Goal: Information Seeking & Learning: Learn about a topic

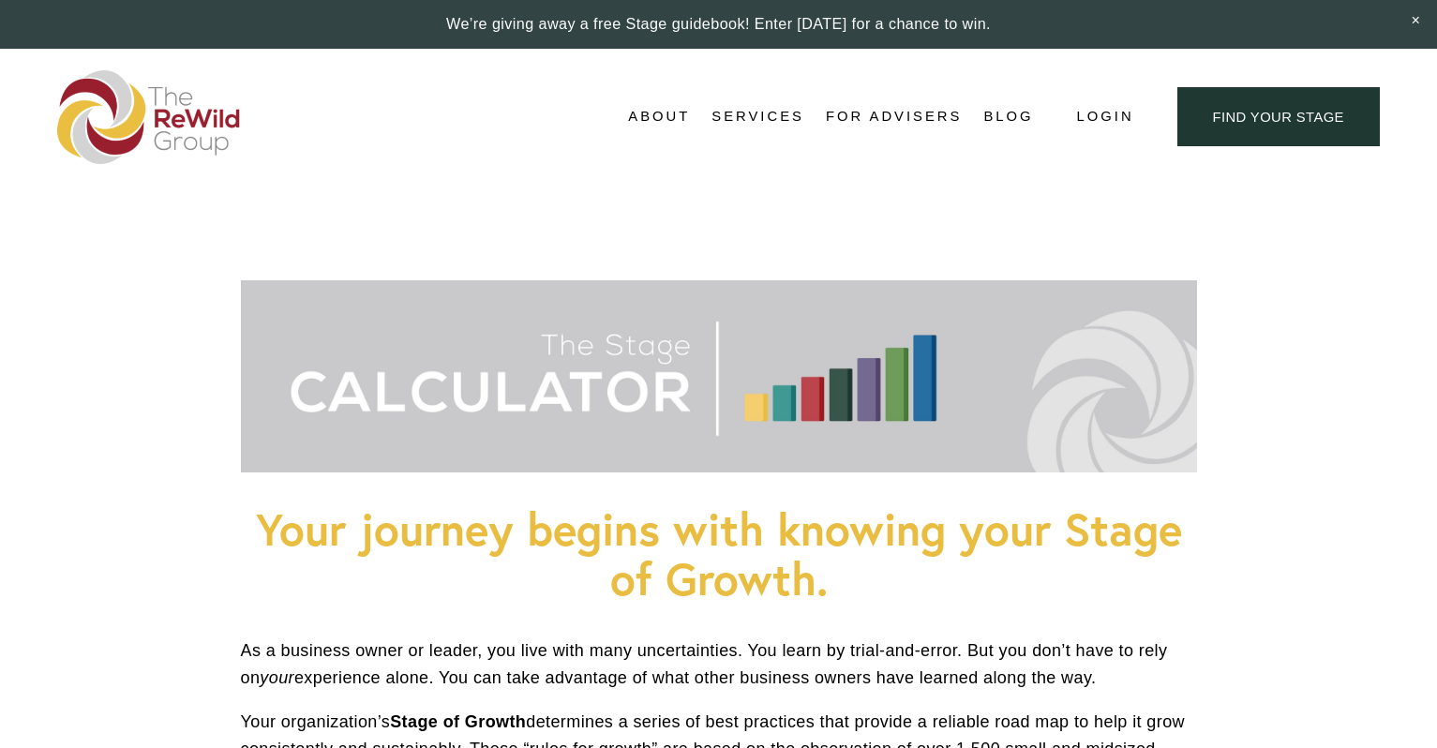
click at [0, 0] on span "Adviser Network" at bounding box center [0, 0] width 0 height 0
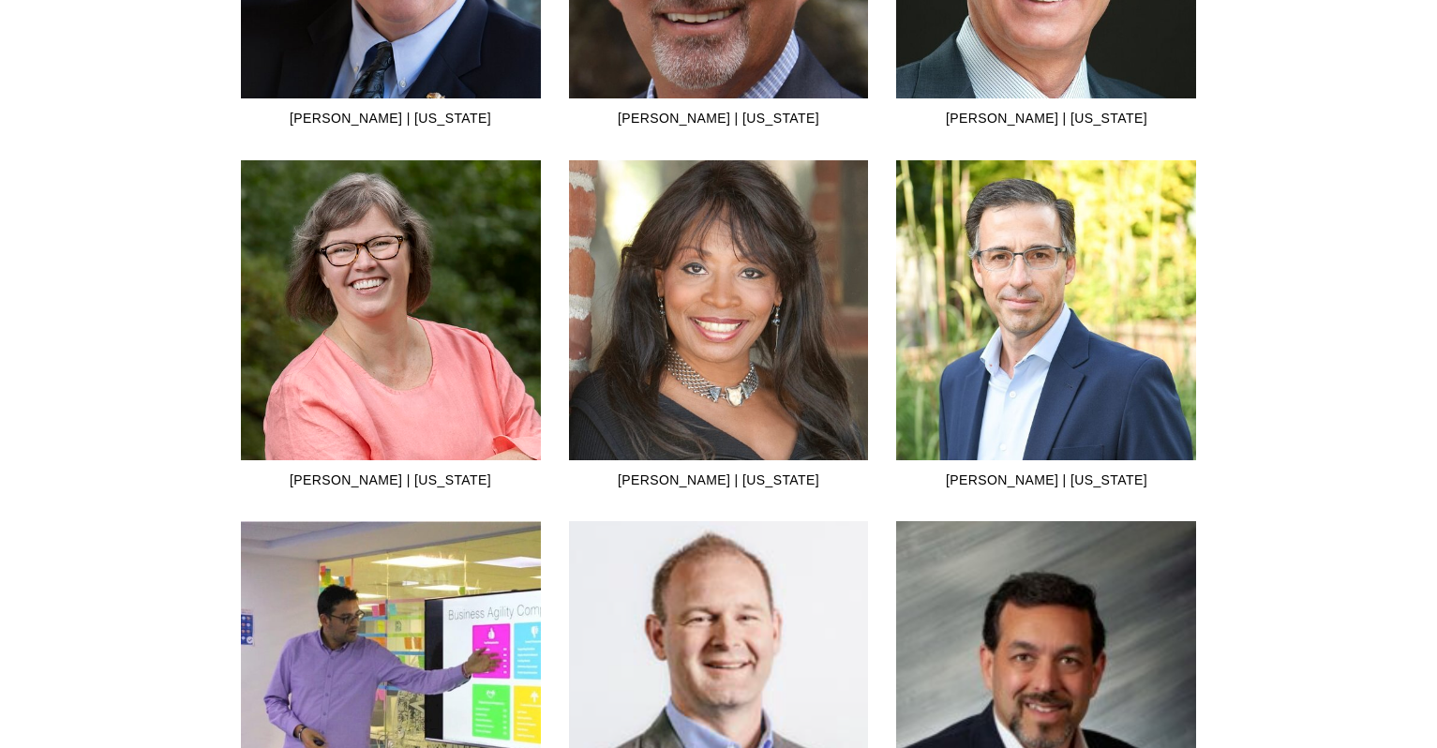
scroll to position [3900, 0]
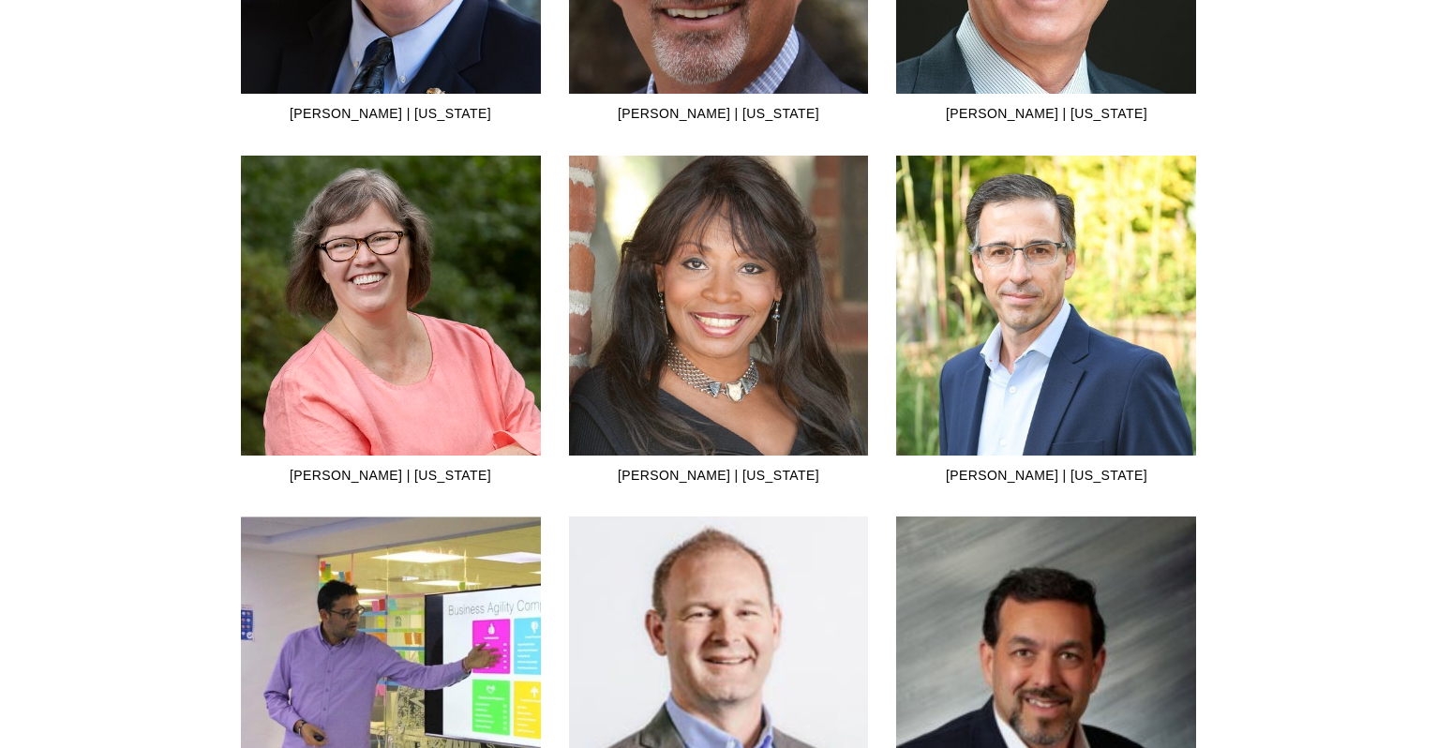
click at [1088, 363] on img at bounding box center [1046, 306] width 300 height 300
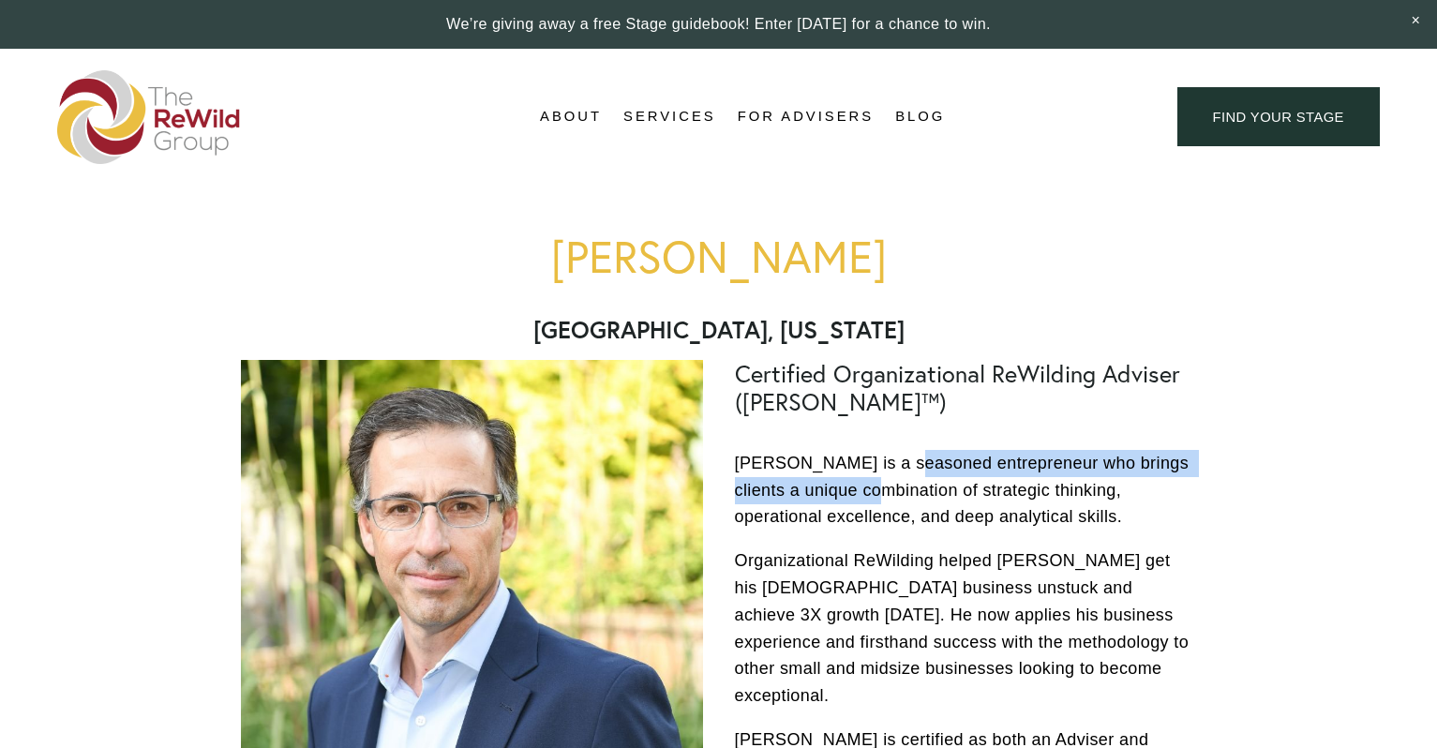
drag, startPoint x: 895, startPoint y: 457, endPoint x: 900, endPoint y: 480, distance: 23.0
click at [900, 480] on p "Matthew Pohl is a seasoned entrepreneur who brings clients a unique combination…" at bounding box center [966, 490] width 462 height 81
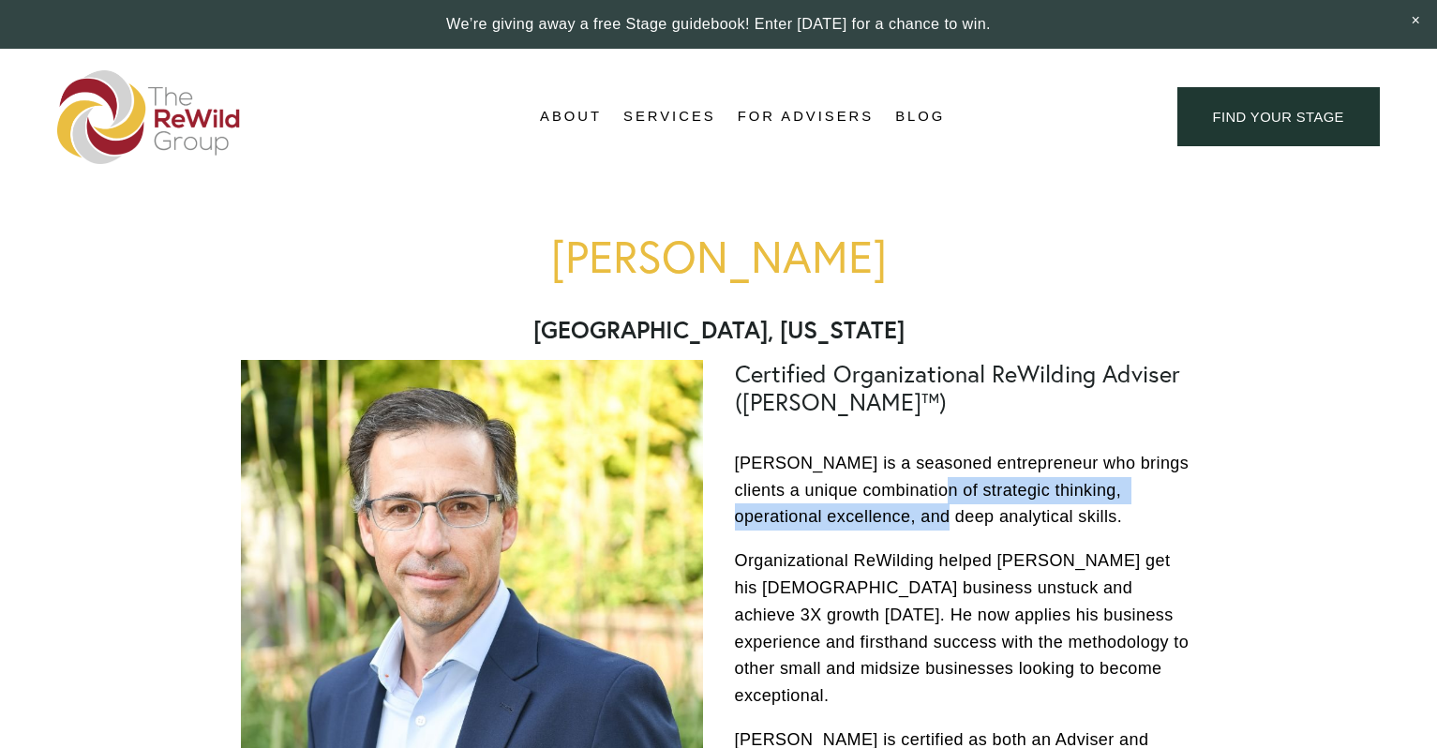
drag, startPoint x: 958, startPoint y: 484, endPoint x: 959, endPoint y: 500, distance: 16.0
click at [959, 500] on p "[PERSON_NAME] is a seasoned entrepreneur who brings clients a unique combinatio…" at bounding box center [966, 490] width 462 height 81
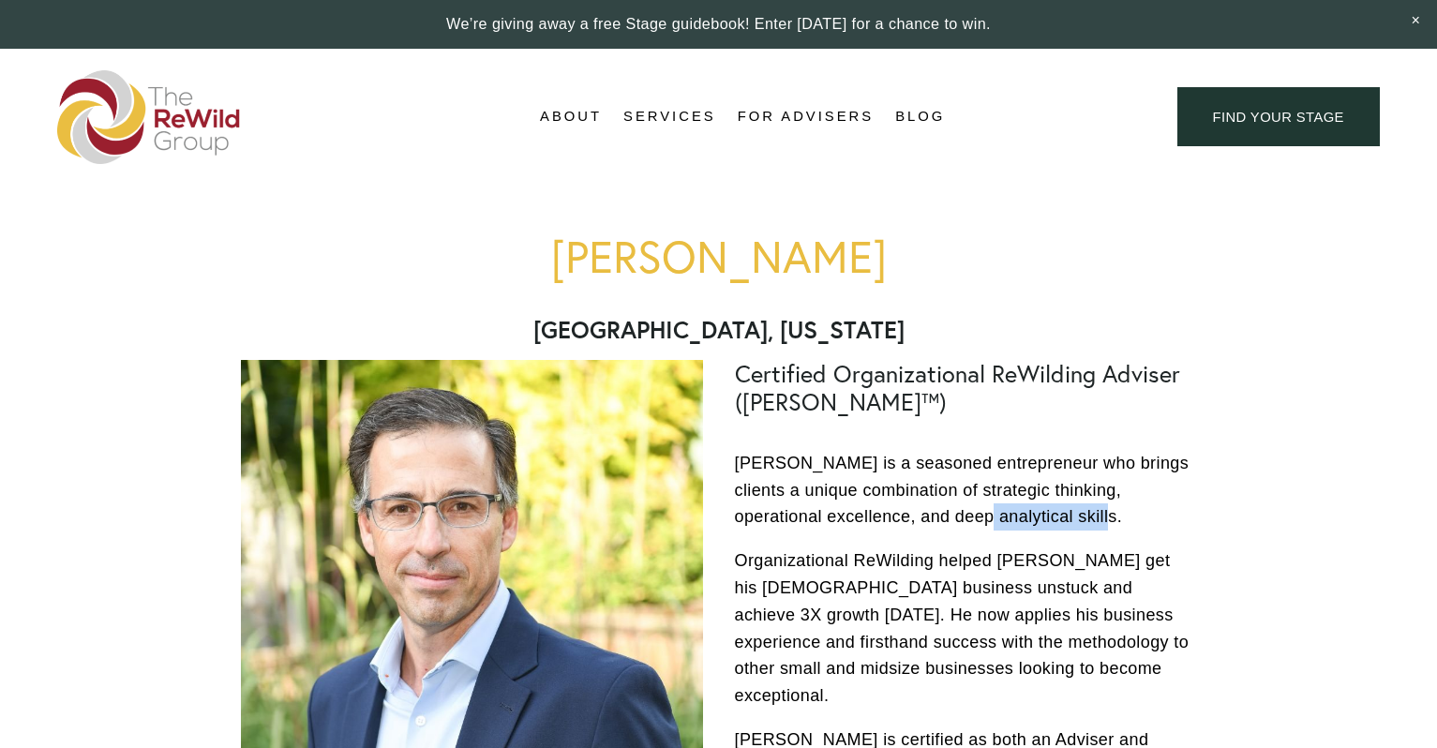
drag, startPoint x: 1004, startPoint y: 508, endPoint x: 1122, endPoint y: 507, distance: 118.1
click at [1122, 507] on p "[PERSON_NAME] is a seasoned entrepreneur who brings clients a unique combinatio…" at bounding box center [966, 490] width 462 height 81
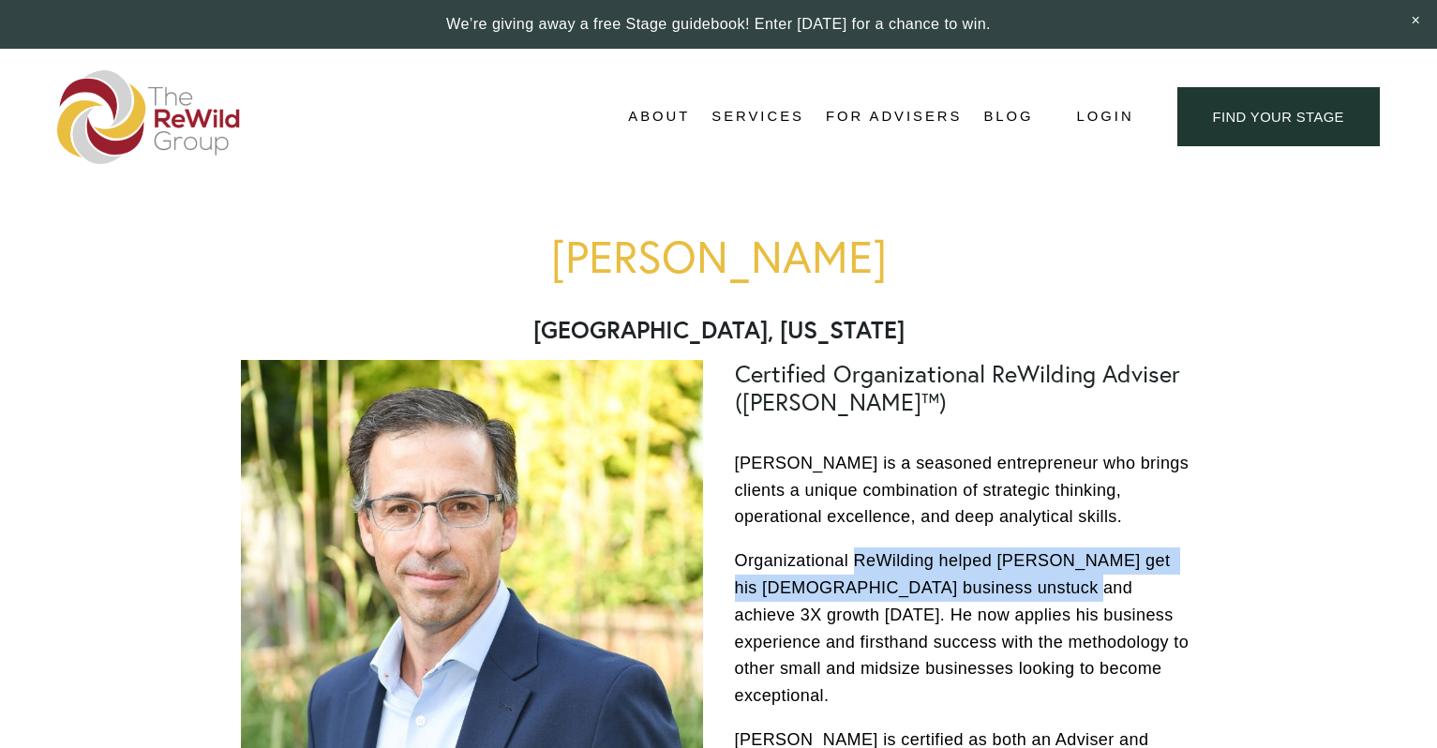
drag, startPoint x: 857, startPoint y: 554, endPoint x: 1015, endPoint y: 571, distance: 158.3
click at [1015, 572] on p "Organizational ReWilding helped [PERSON_NAME] get his [DEMOGRAPHIC_DATA] busine…" at bounding box center [966, 628] width 462 height 162
click at [977, 580] on p "Organizational ReWilding helped [PERSON_NAME] get his [DEMOGRAPHIC_DATA] busine…" at bounding box center [966, 628] width 462 height 162
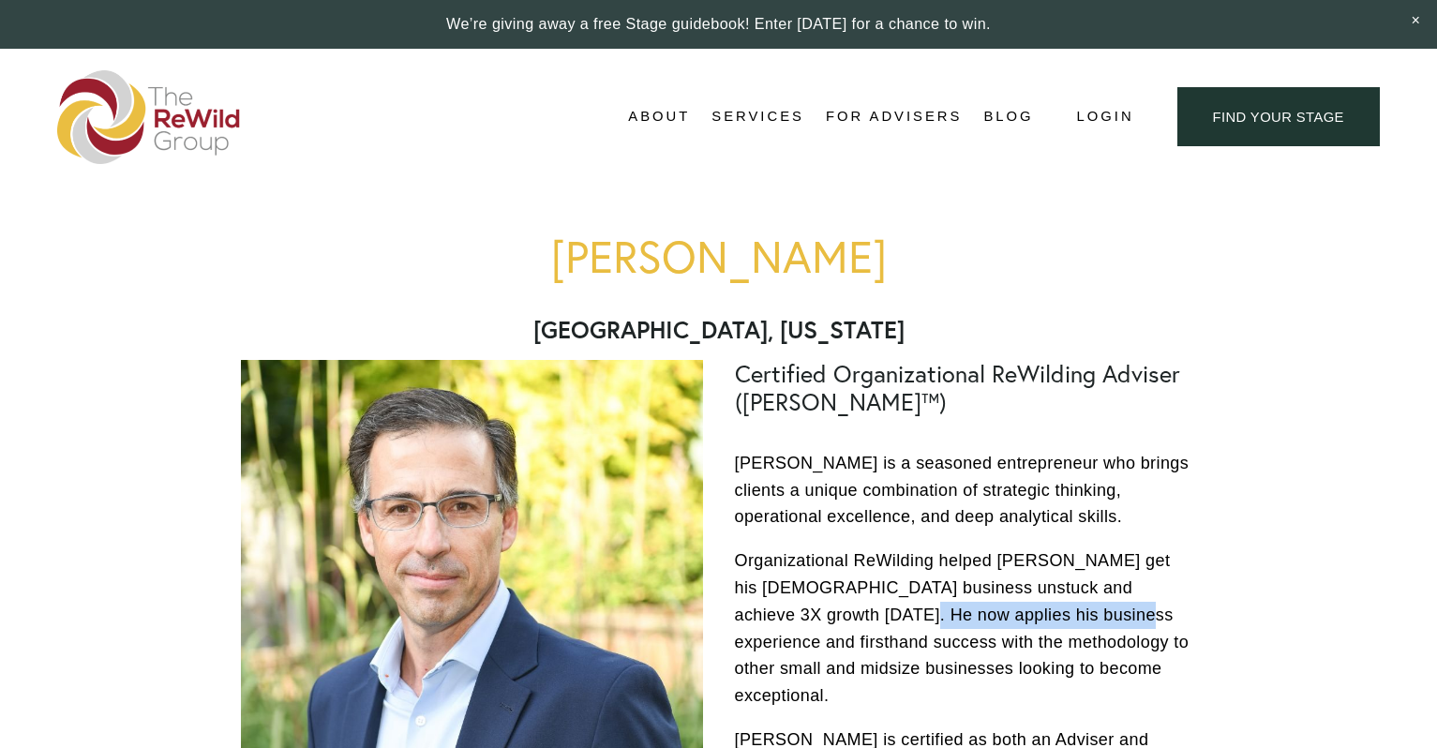
drag, startPoint x: 815, startPoint y: 604, endPoint x: 1037, endPoint y: 605, distance: 222.1
click at [1037, 605] on p "Organizational ReWilding helped [PERSON_NAME] get his [DEMOGRAPHIC_DATA] busine…" at bounding box center [966, 628] width 462 height 162
drag, startPoint x: 840, startPoint y: 636, endPoint x: 1103, endPoint y: 628, distance: 263.5
click at [1103, 628] on p "Organizational ReWilding helped [PERSON_NAME] get his [DEMOGRAPHIC_DATA] busine…" at bounding box center [966, 628] width 462 height 162
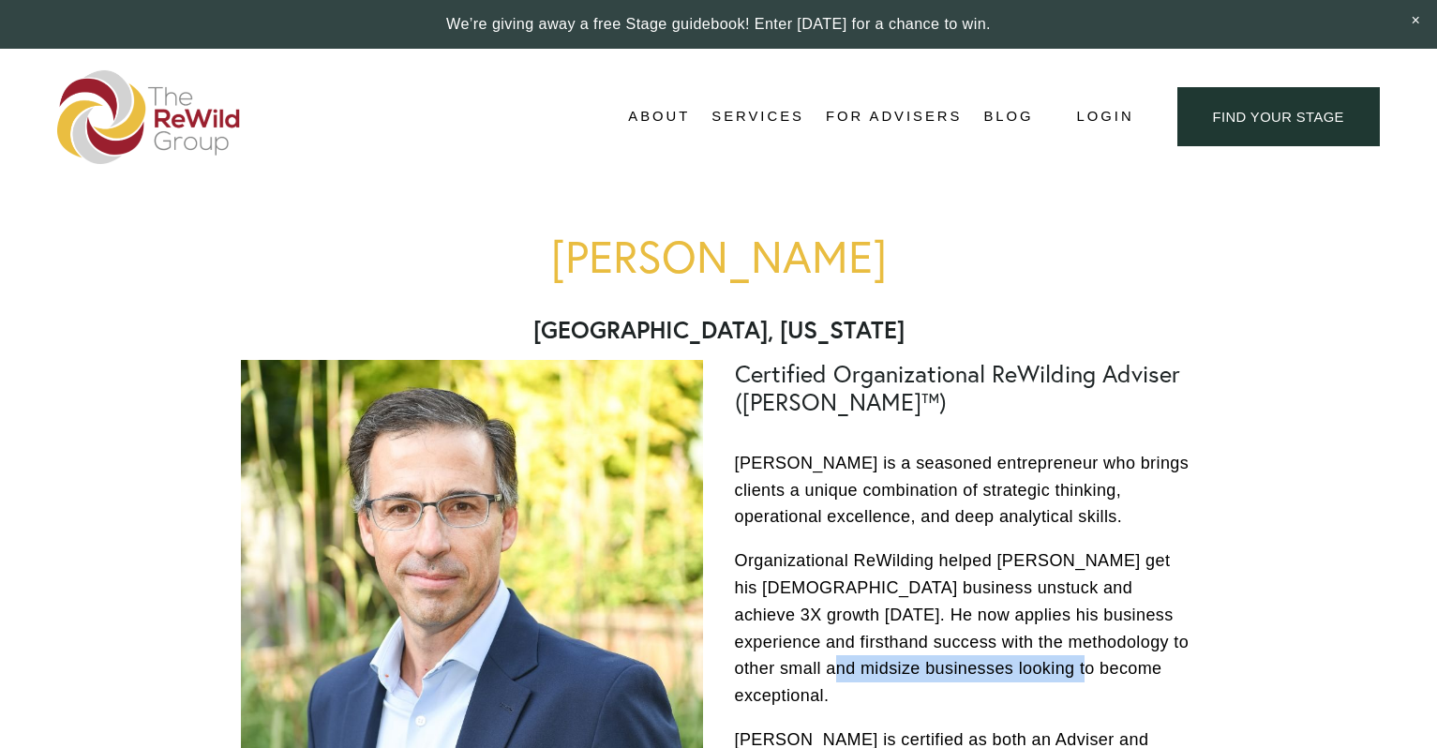
drag, startPoint x: 787, startPoint y: 651, endPoint x: 1053, endPoint y: 652, distance: 266.1
click at [1049, 652] on p "Organizational ReWilding helped [PERSON_NAME] get his [DEMOGRAPHIC_DATA] busine…" at bounding box center [966, 628] width 462 height 162
click at [1053, 652] on p "Organizational ReWilding helped [PERSON_NAME] get his [DEMOGRAPHIC_DATA] busine…" at bounding box center [966, 628] width 462 height 162
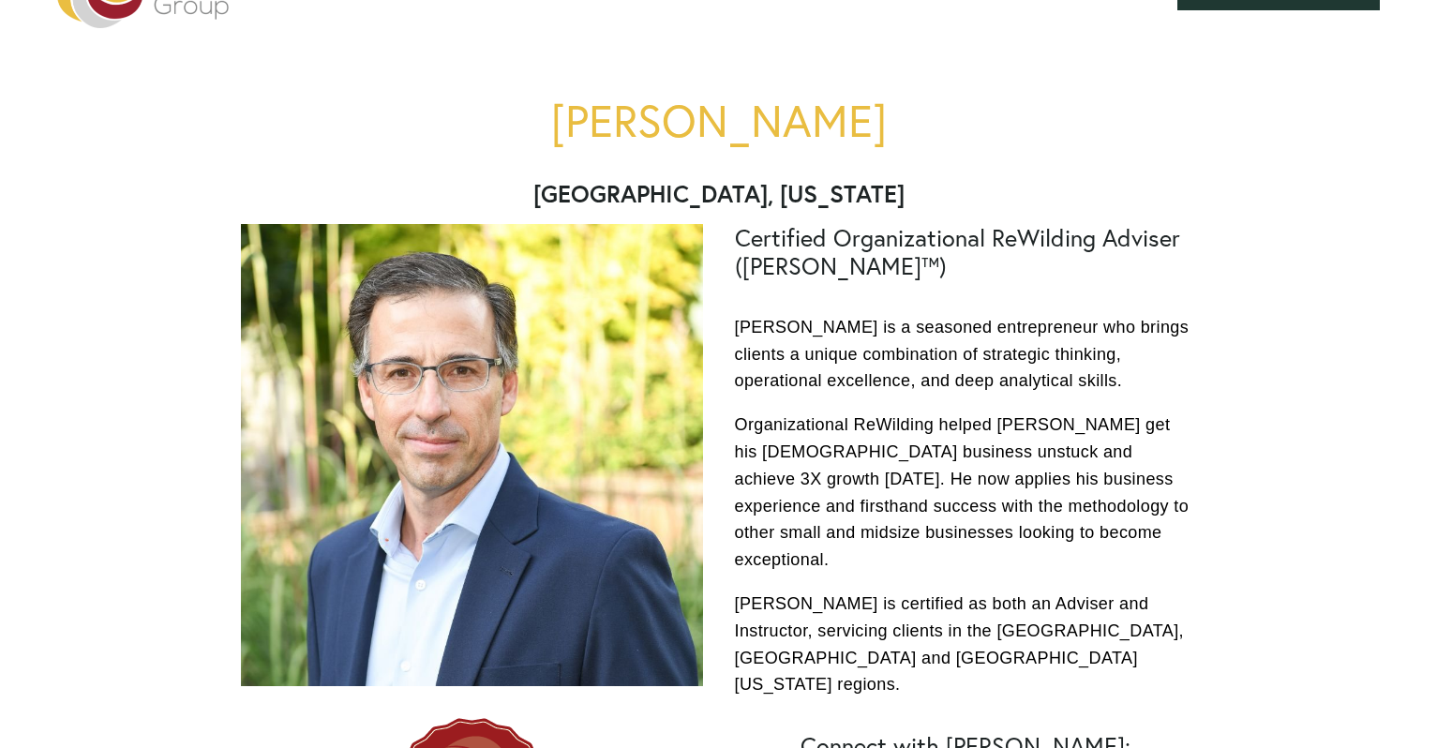
scroll to position [138, 0]
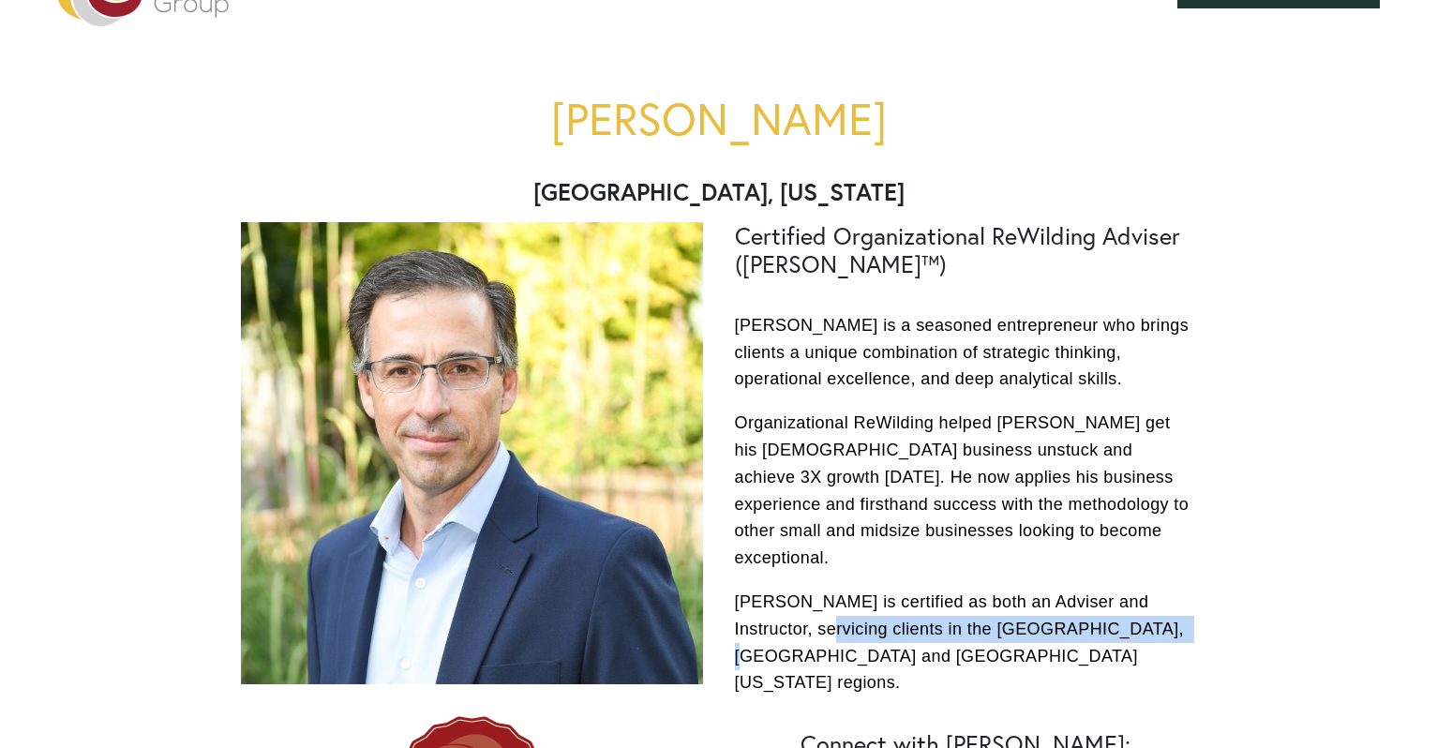
drag, startPoint x: 797, startPoint y: 581, endPoint x: 1139, endPoint y: 583, distance: 343.0
click at [1133, 588] on p "[PERSON_NAME] is certified as both an Adviser and Instructor, servicing clients…" at bounding box center [966, 642] width 462 height 108
click at [1139, 588] on p "[PERSON_NAME] is certified as both an Adviser and Instructor, servicing clients…" at bounding box center [966, 642] width 462 height 108
drag, startPoint x: 798, startPoint y: 610, endPoint x: 943, endPoint y: 610, distance: 144.3
click at [871, 610] on p "[PERSON_NAME] is certified as both an Adviser and Instructor, servicing clients…" at bounding box center [966, 642] width 462 height 108
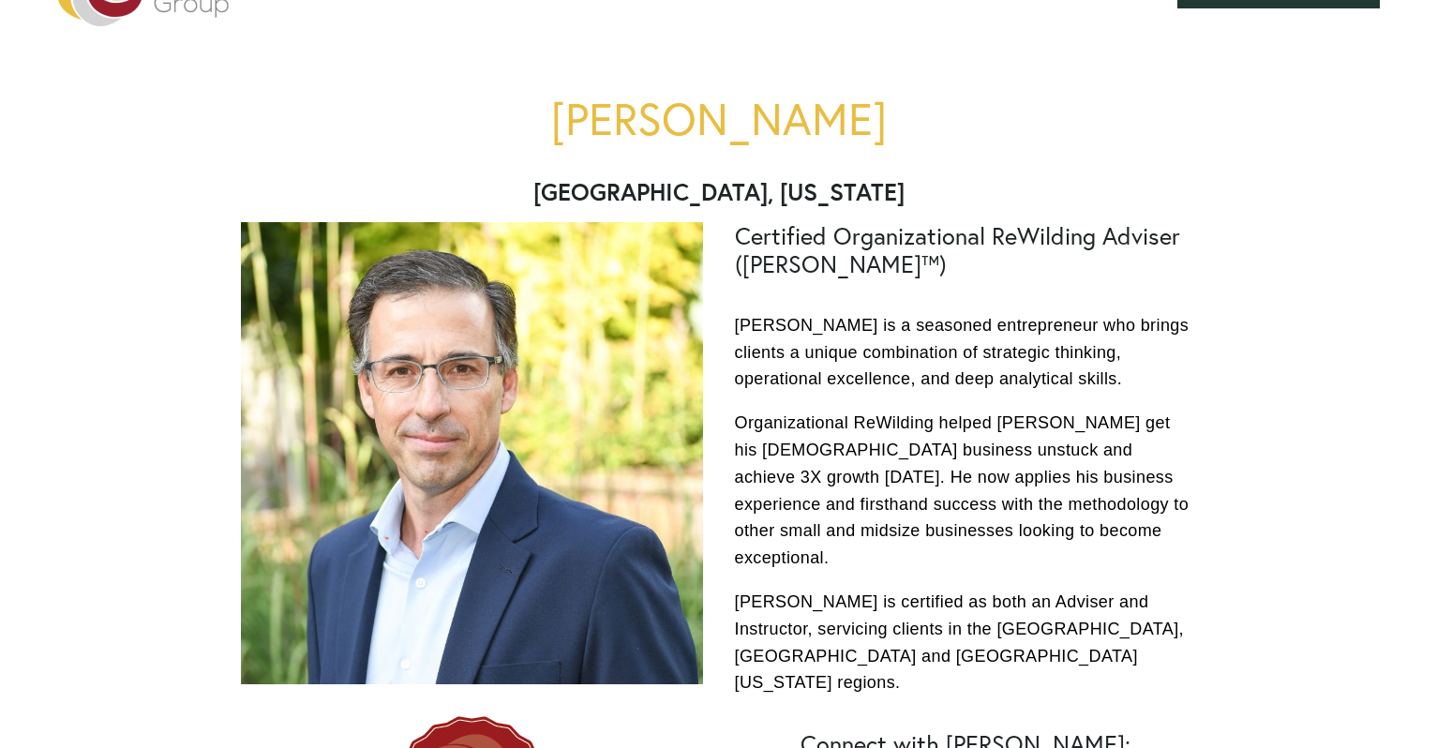
click at [970, 610] on p "[PERSON_NAME] is certified as both an Adviser and Instructor, servicing clients…" at bounding box center [966, 642] width 462 height 108
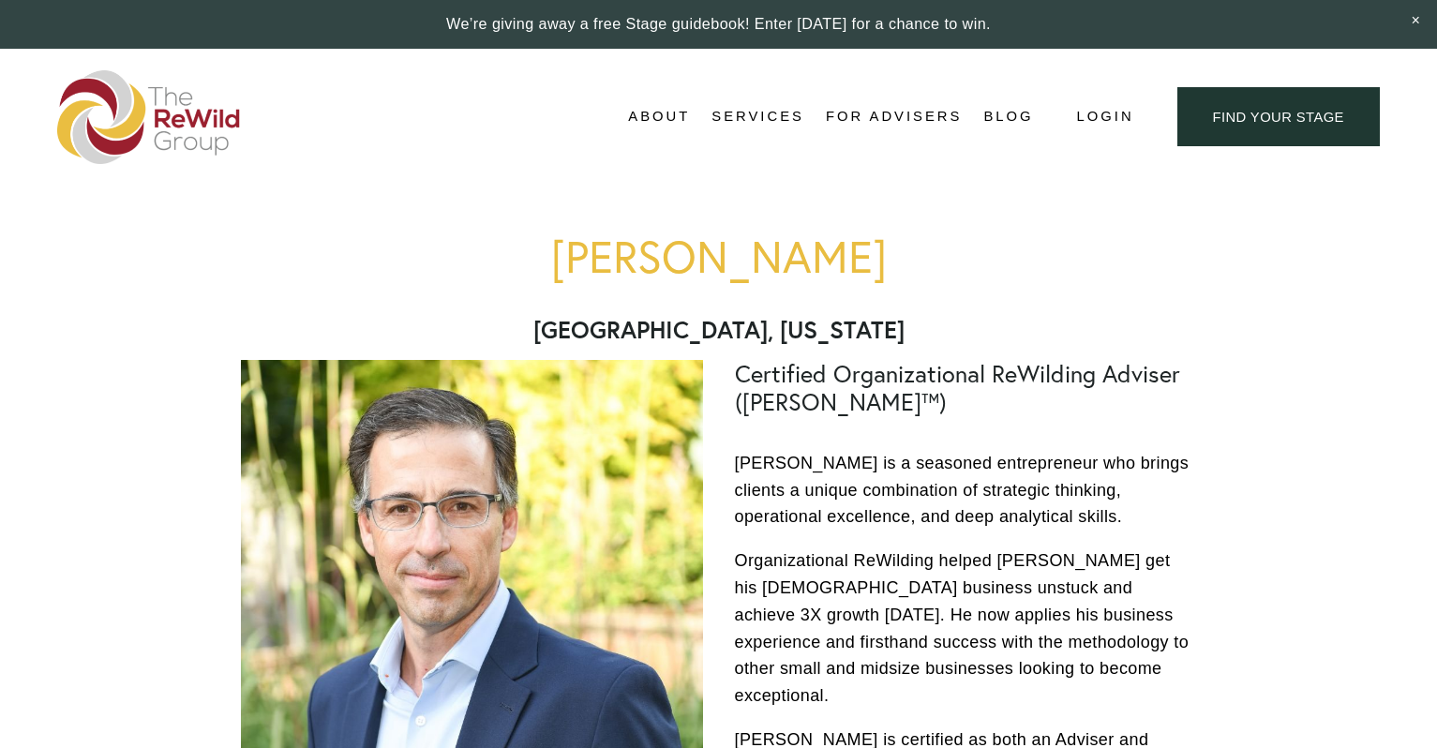
scroll to position [0, 0]
click at [0, 0] on span "About Us" at bounding box center [0, 0] width 0 height 0
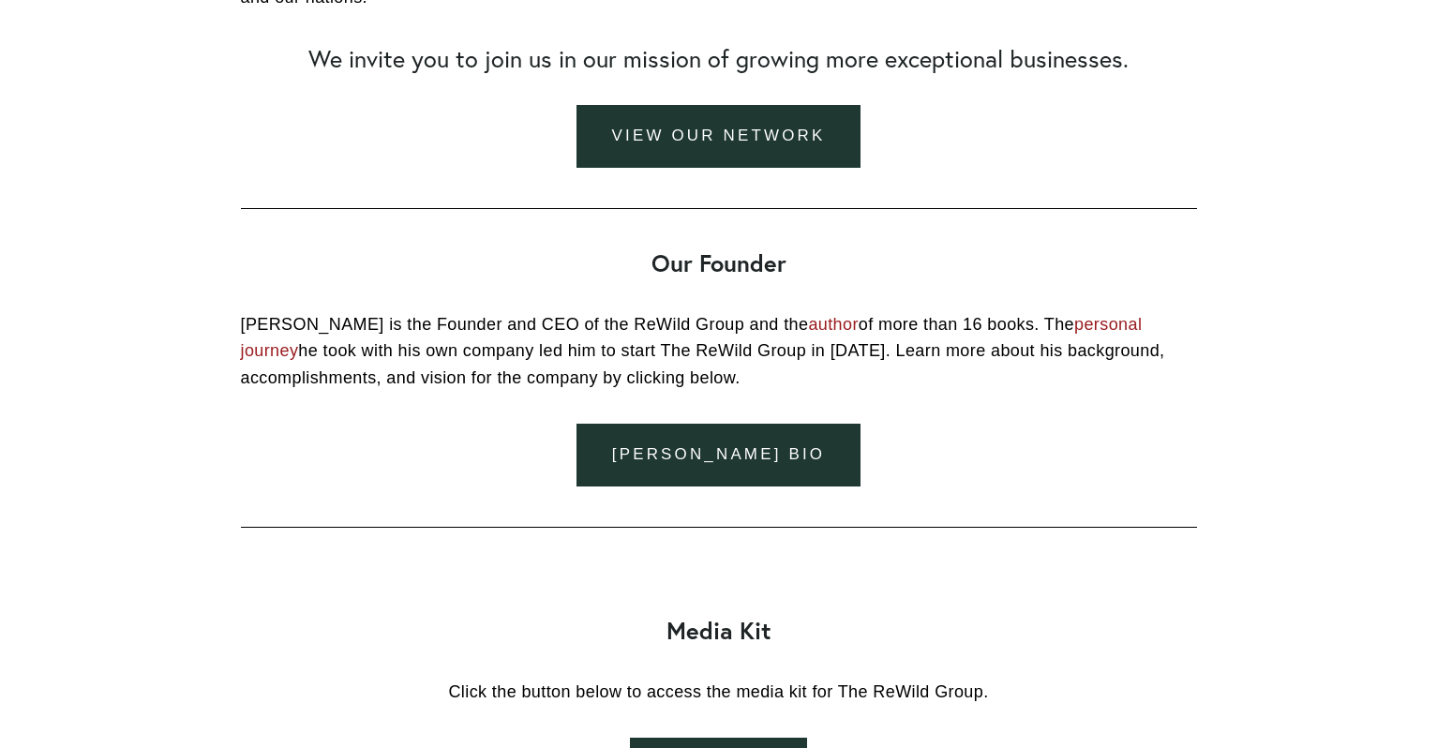
scroll to position [2003, 0]
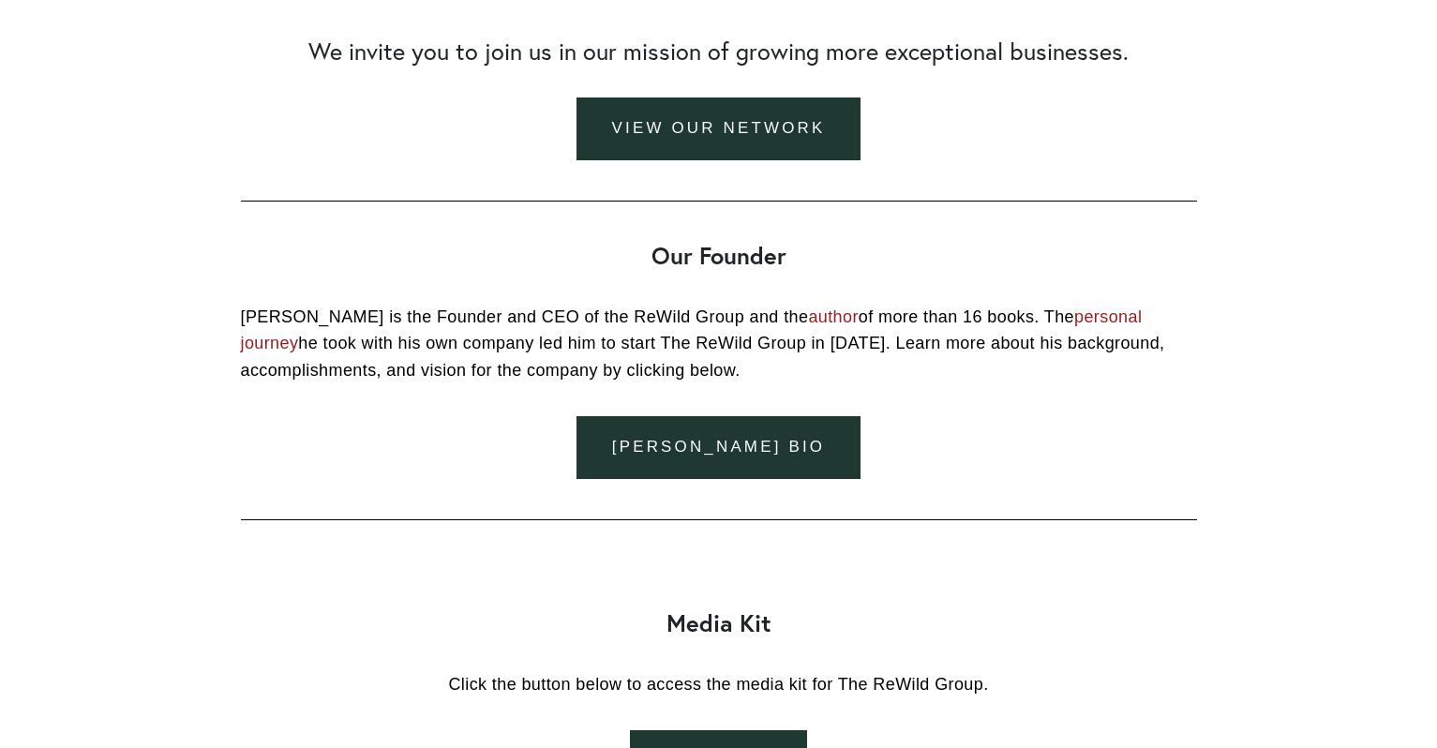
click at [808, 326] on link "author" at bounding box center [833, 316] width 50 height 19
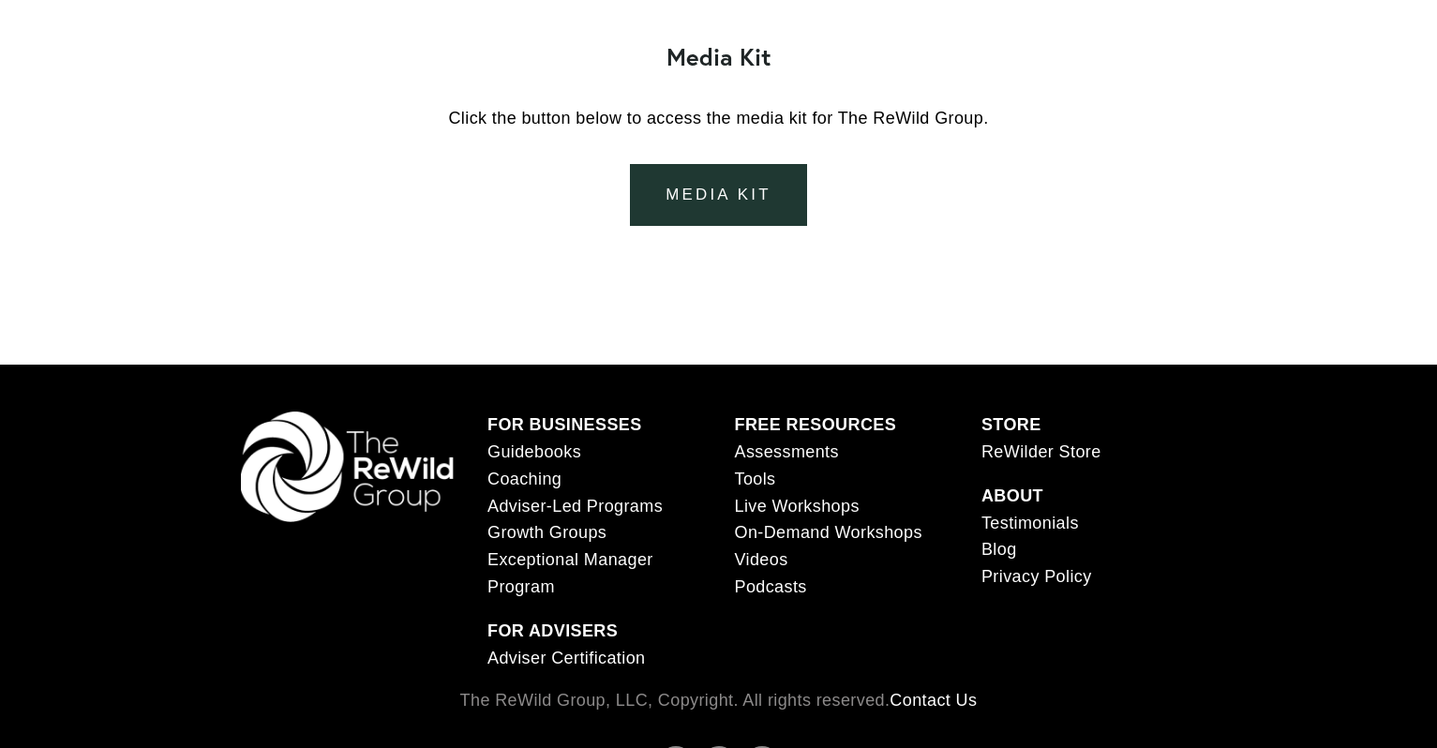
scroll to position [2576, 0]
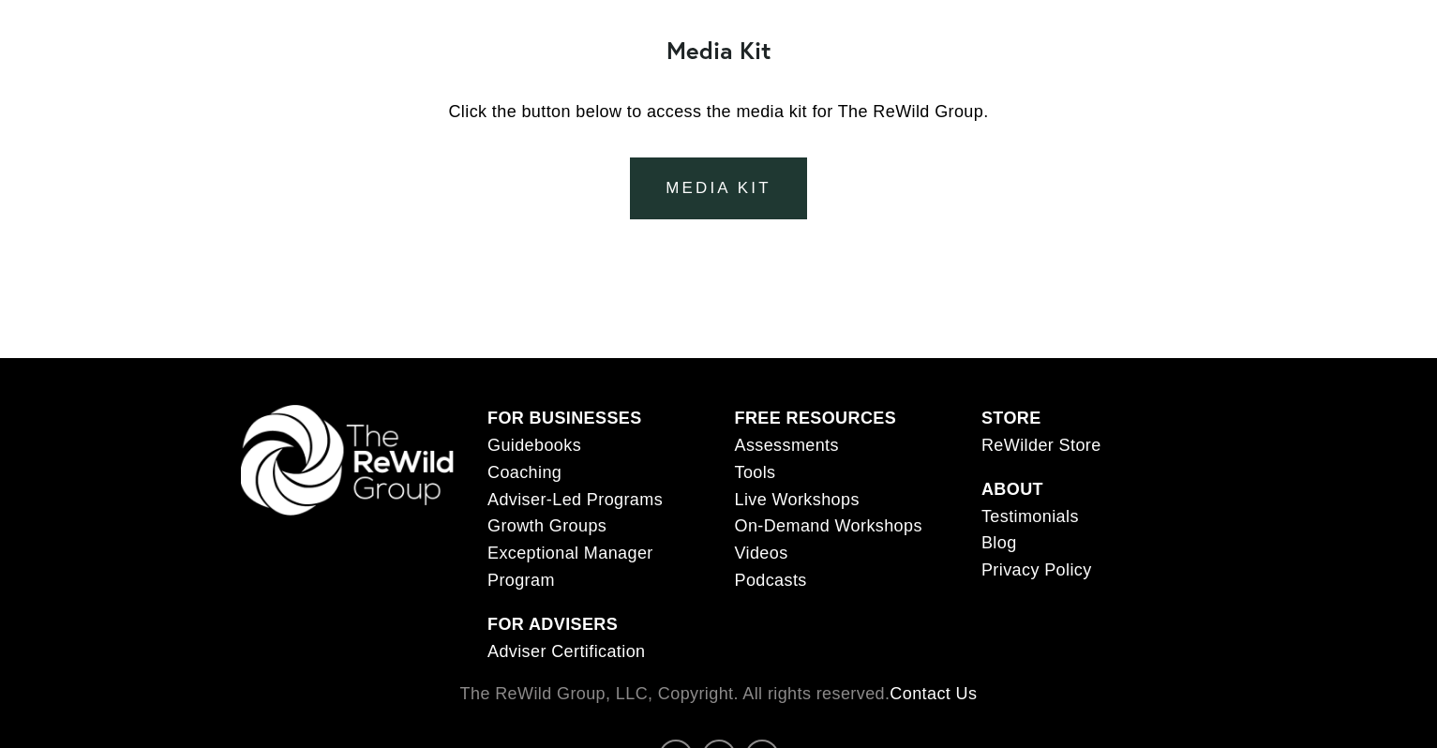
click at [1029, 451] on link "ReWilder Store" at bounding box center [1041, 445] width 120 height 27
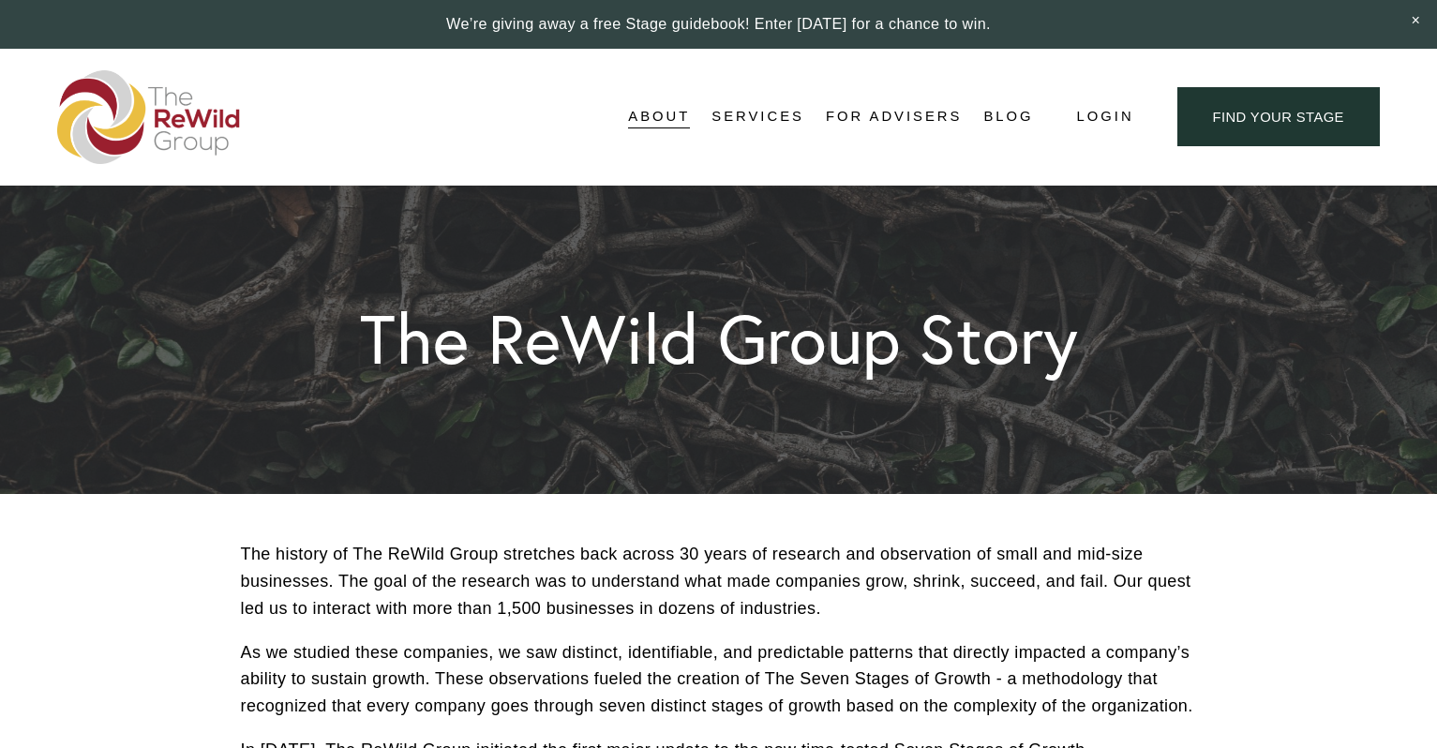
scroll to position [0, 0]
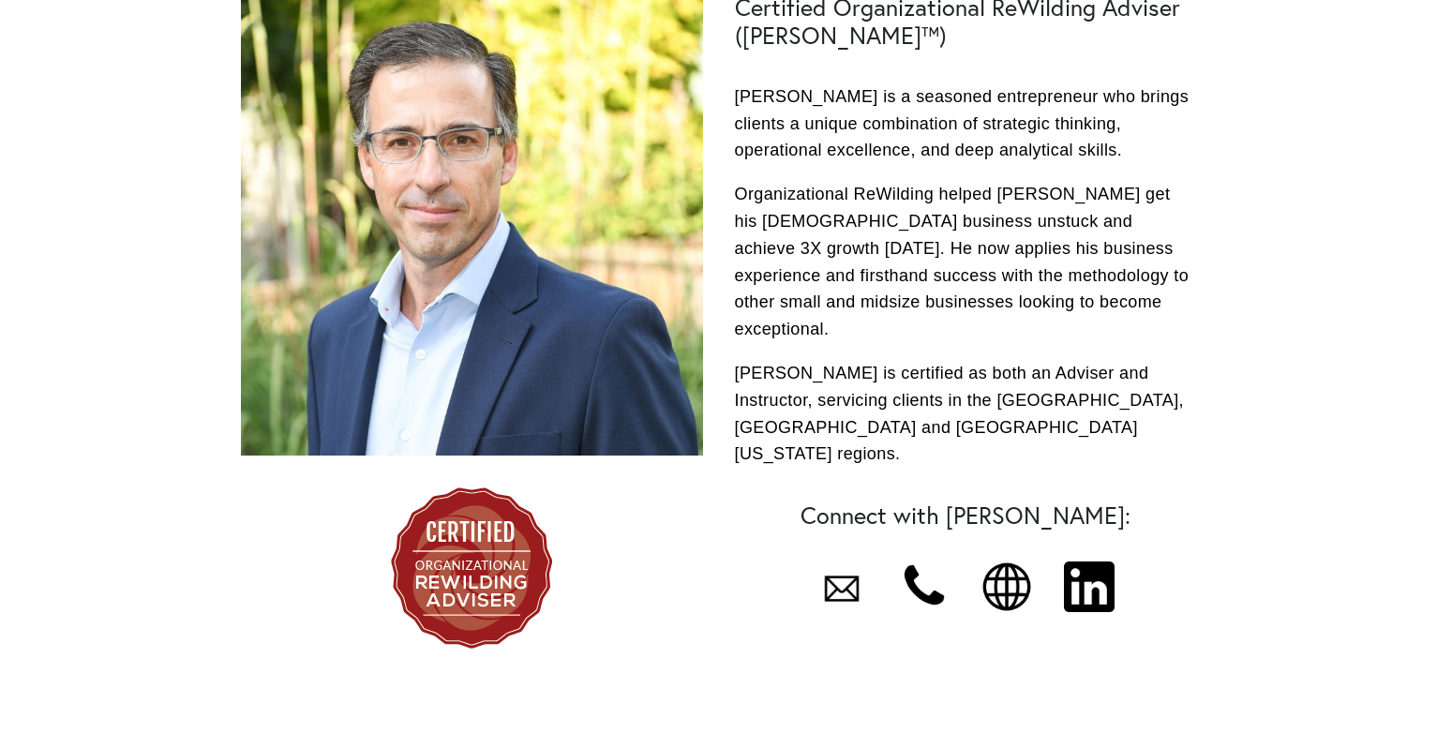
scroll to position [382, 0]
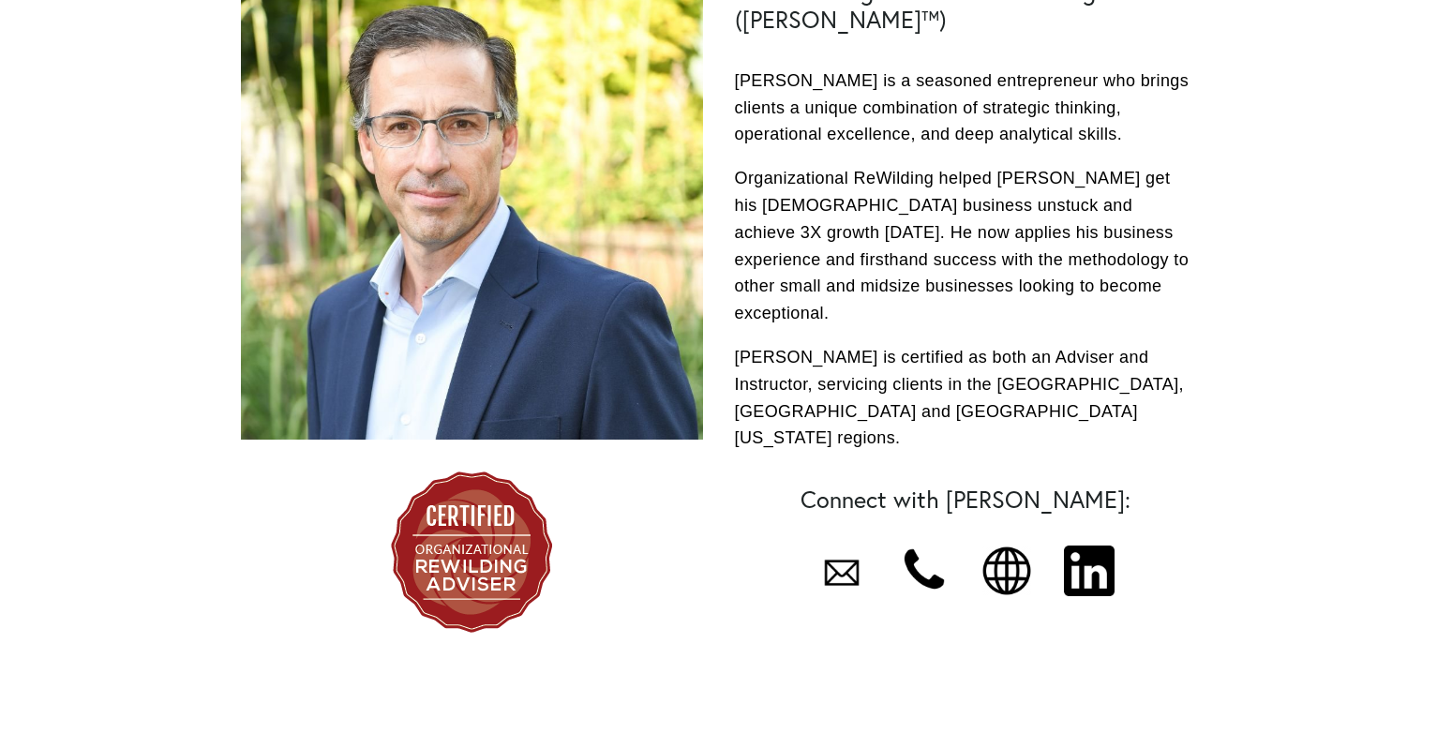
click at [850, 545] on div at bounding box center [841, 572] width 51 height 54
click at [1087, 545] on div at bounding box center [1089, 570] width 51 height 51
